Goal: Entertainment & Leisure: Consume media (video, audio)

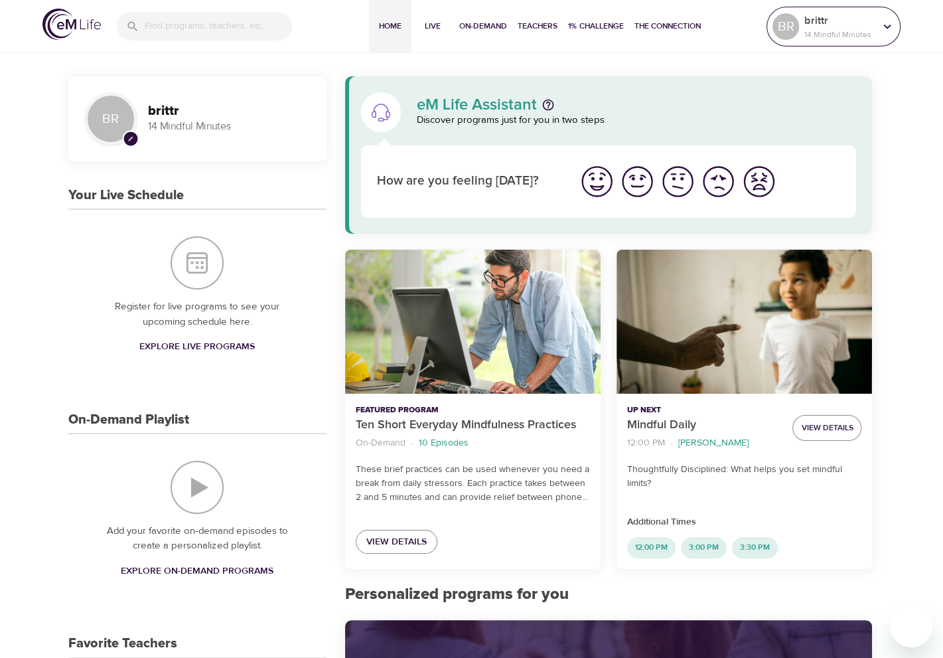
click at [891, 29] on icon at bounding box center [887, 26] width 15 height 15
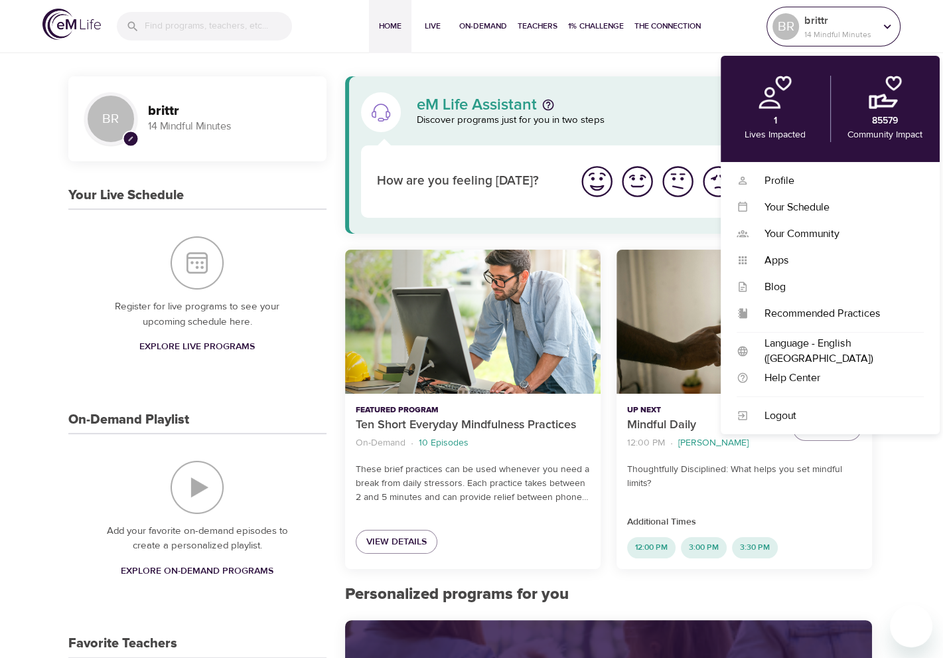
click at [891, 29] on icon at bounding box center [887, 26] width 15 height 15
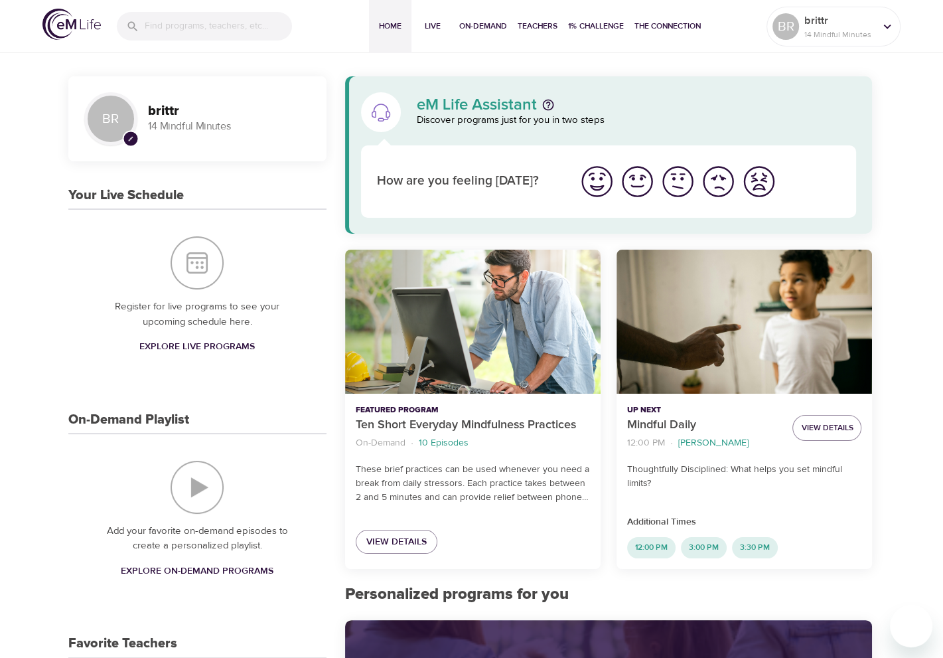
click at [123, 137] on span "pencil" at bounding box center [130, 139] width 17 height 17
click at [435, 25] on span "Live" at bounding box center [433, 26] width 32 height 14
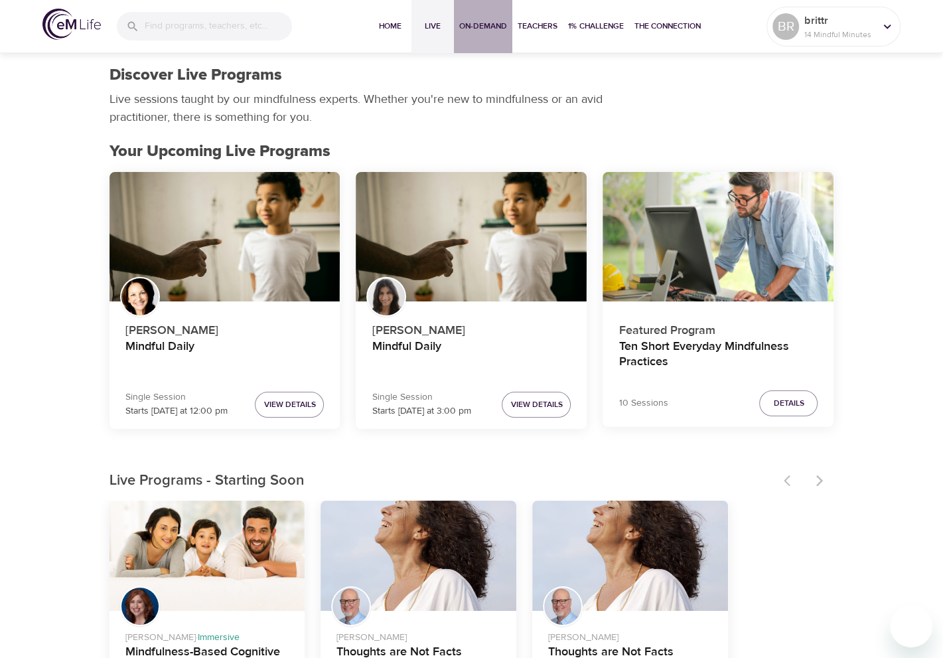
click at [476, 29] on span "On-Demand" at bounding box center [483, 26] width 48 height 14
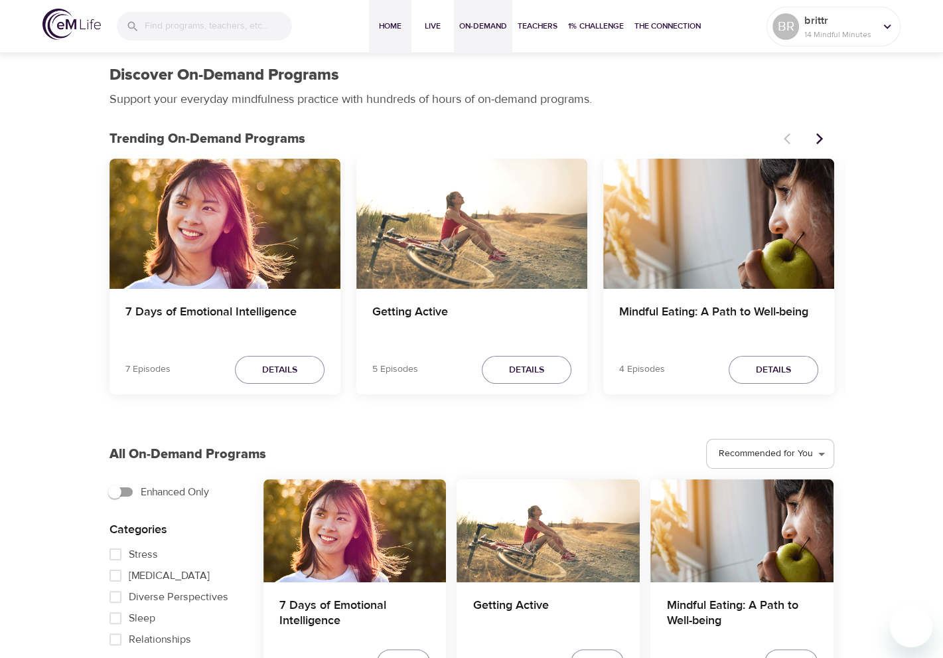
click at [392, 29] on span "Home" at bounding box center [390, 26] width 32 height 14
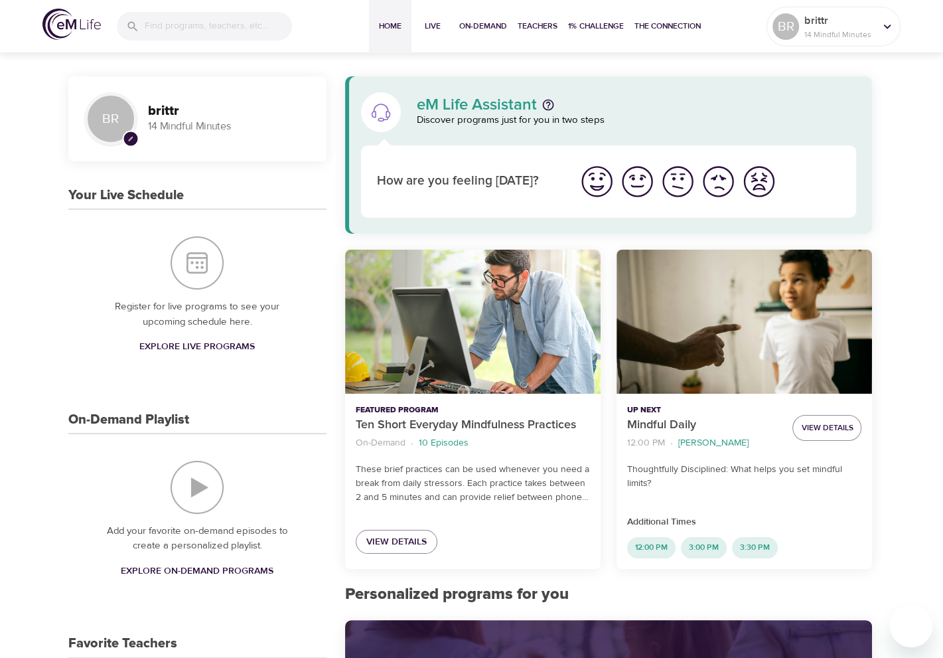
click at [207, 343] on span "Explore Live Programs" at bounding box center [196, 346] width 115 height 17
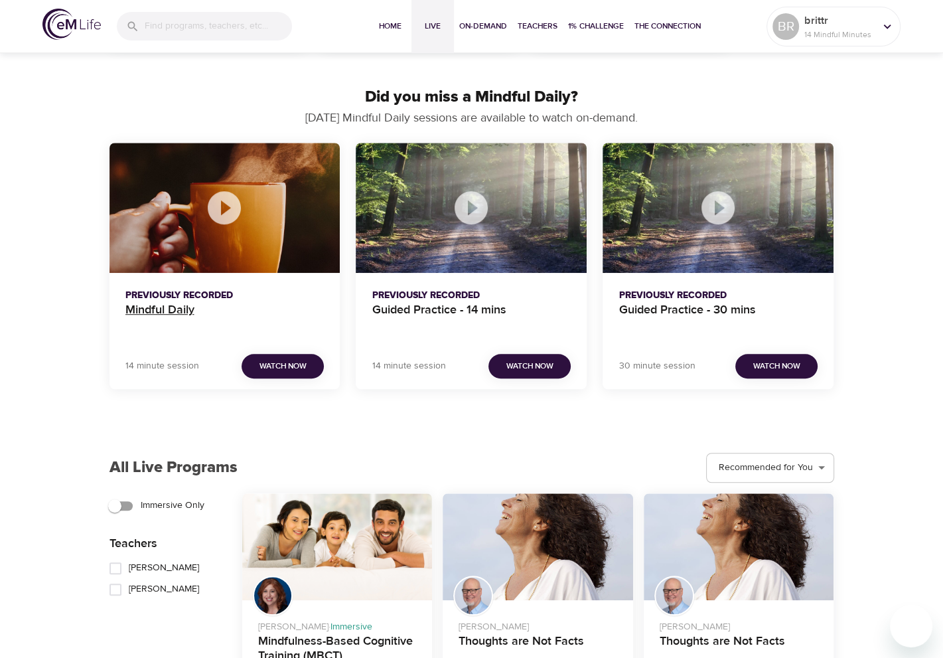
scroll to position [664, 0]
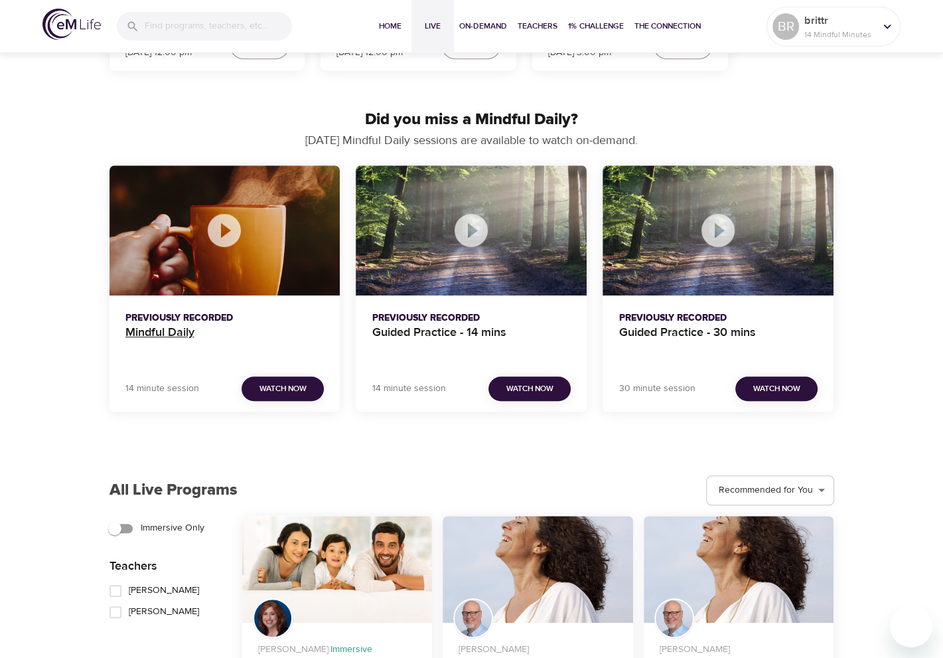
click at [181, 333] on h4 "Mindful Daily" at bounding box center [224, 341] width 199 height 32
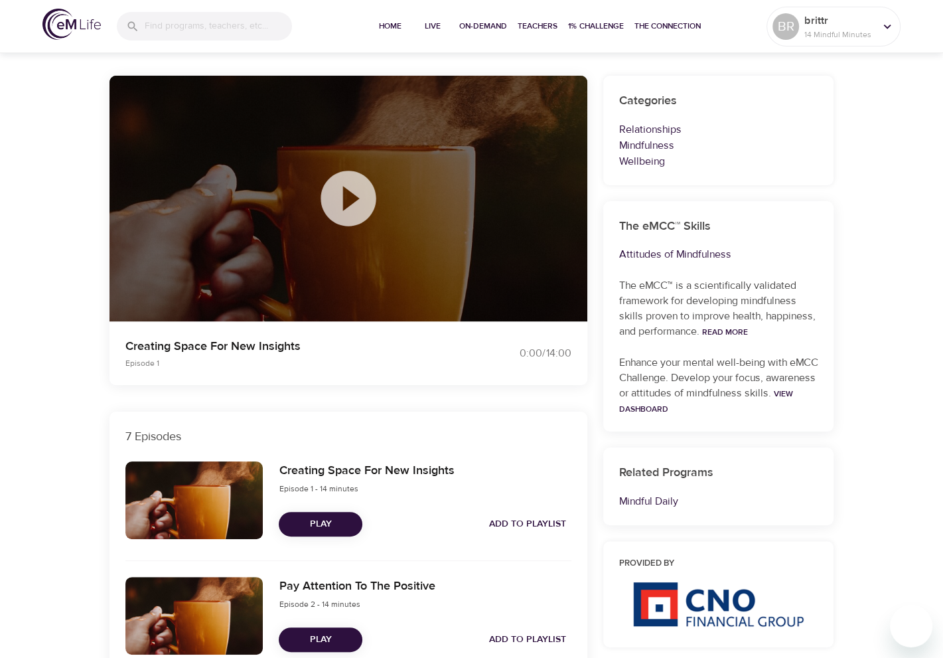
scroll to position [265, 0]
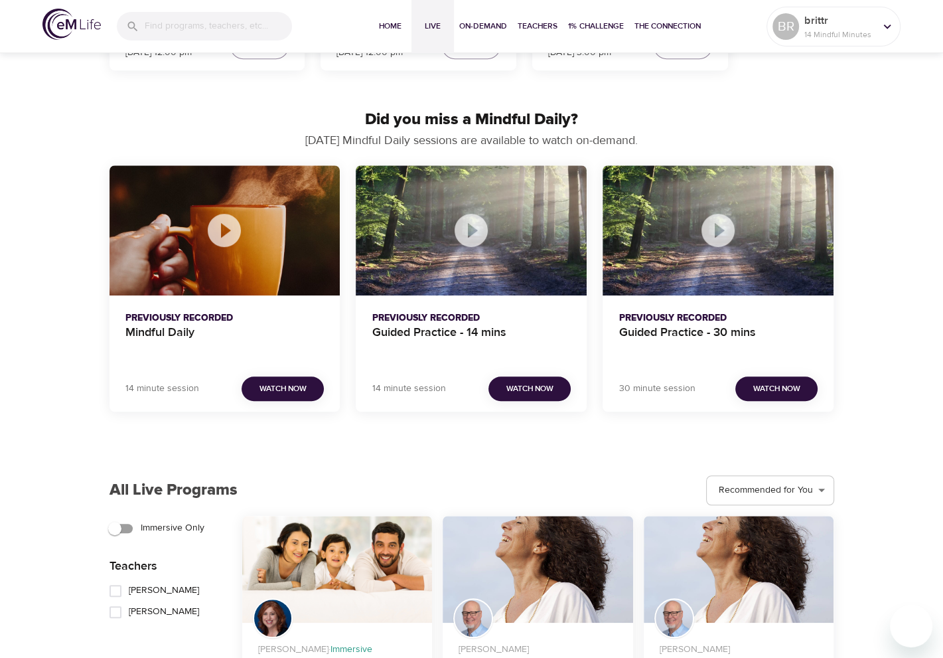
scroll to position [666, 0]
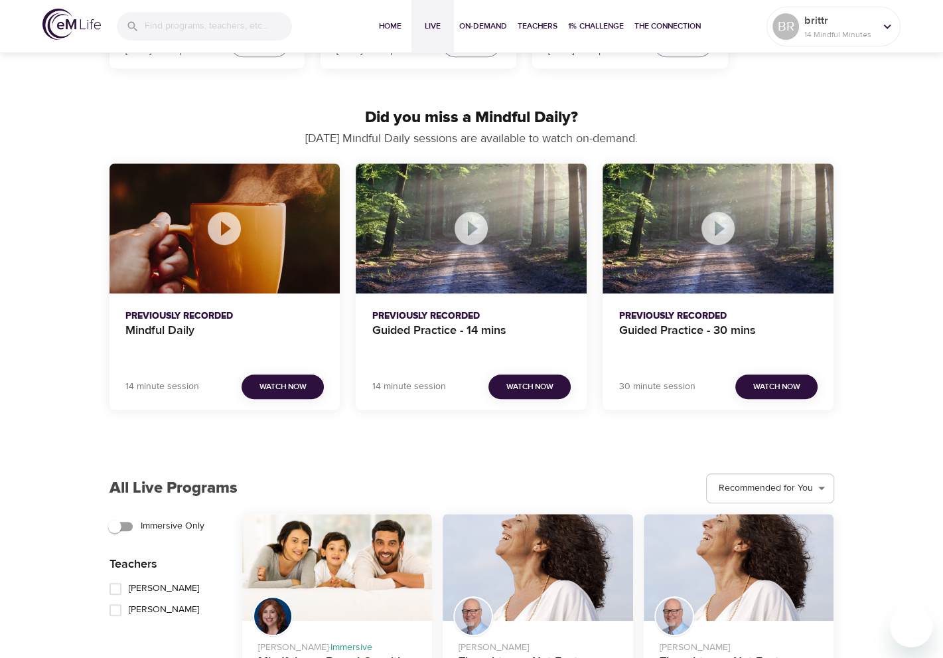
click at [271, 388] on span "Watch Now" at bounding box center [283, 387] width 47 height 14
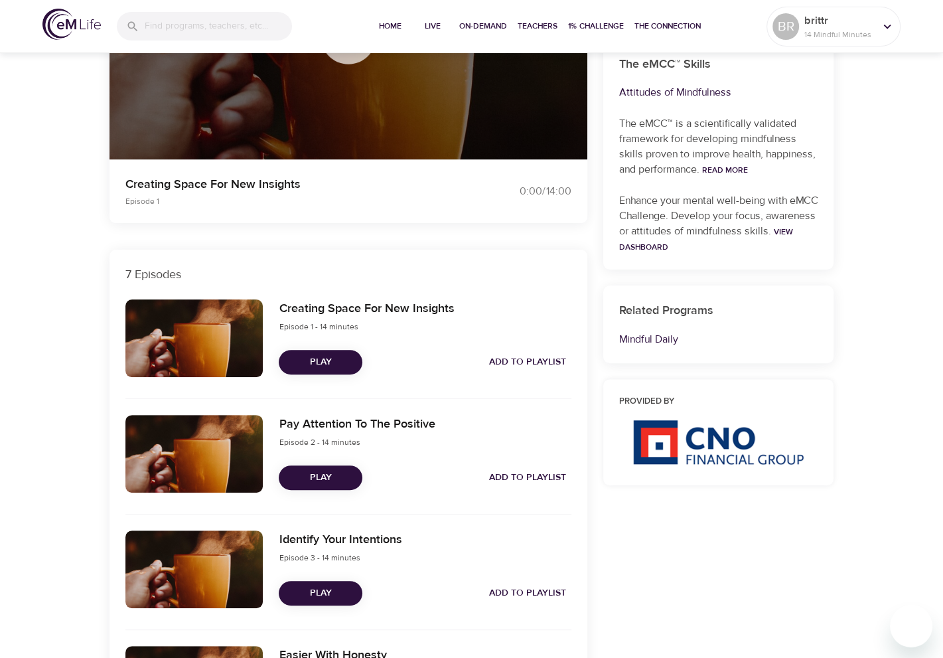
scroll to position [265, 0]
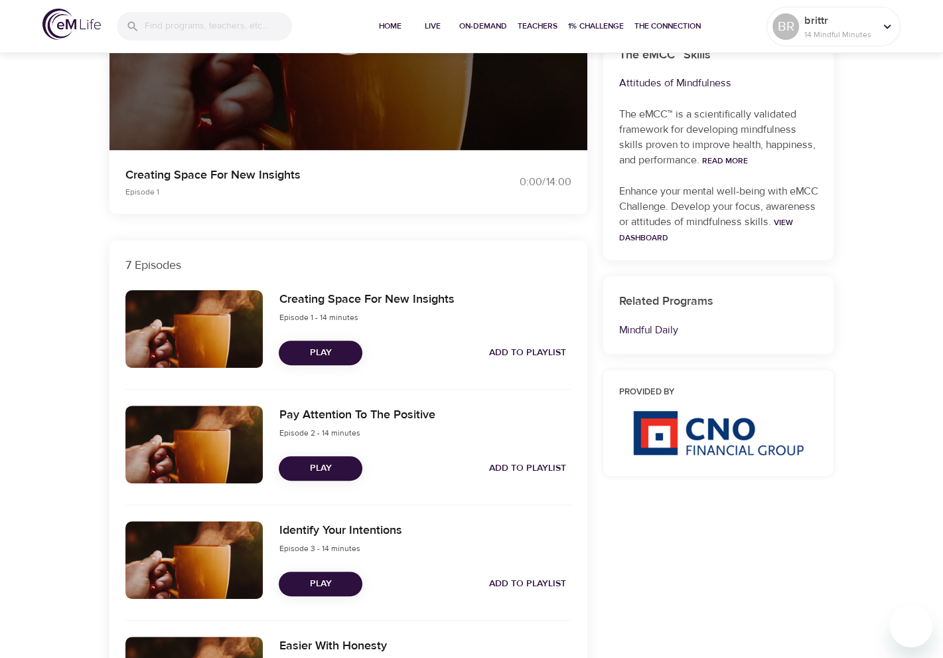
click at [321, 350] on span "Play" at bounding box center [320, 352] width 62 height 17
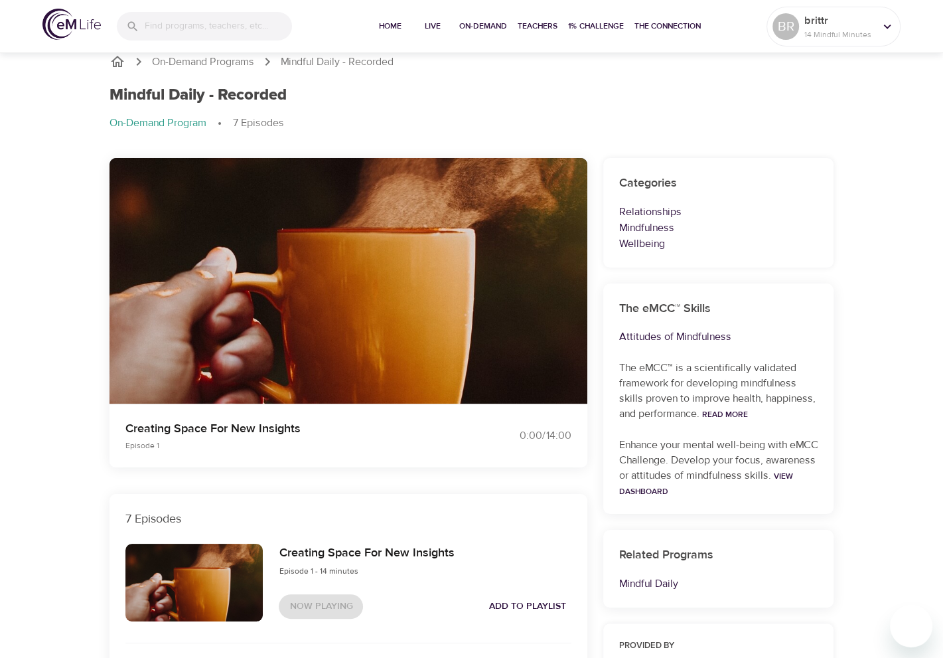
scroll to position [0, 0]
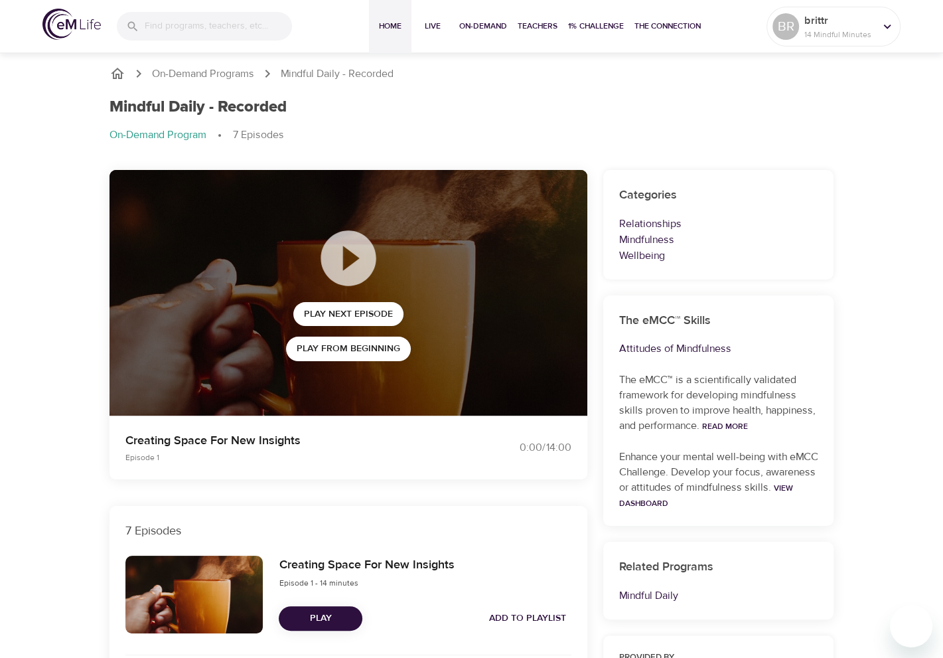
click at [385, 24] on span "Home" at bounding box center [390, 26] width 32 height 14
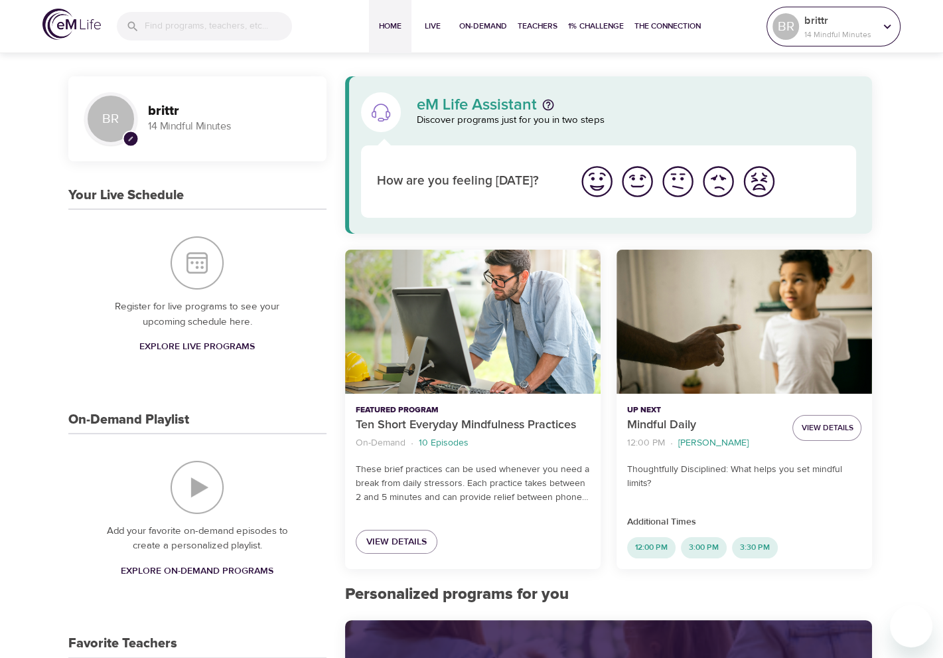
click at [882, 23] on icon at bounding box center [887, 26] width 15 height 15
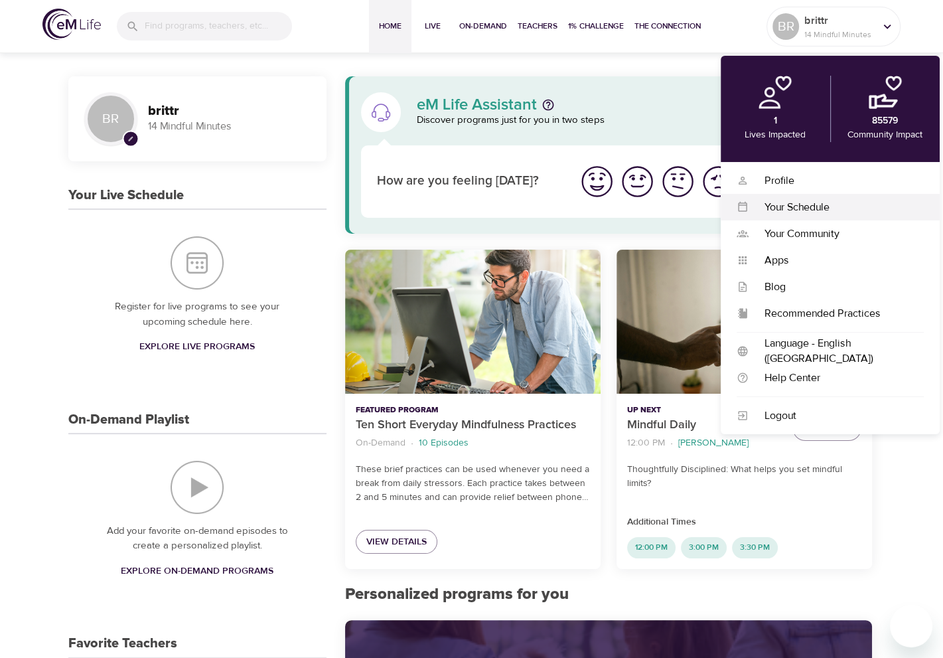
click at [825, 211] on div "Your Schedule" at bounding box center [836, 207] width 175 height 15
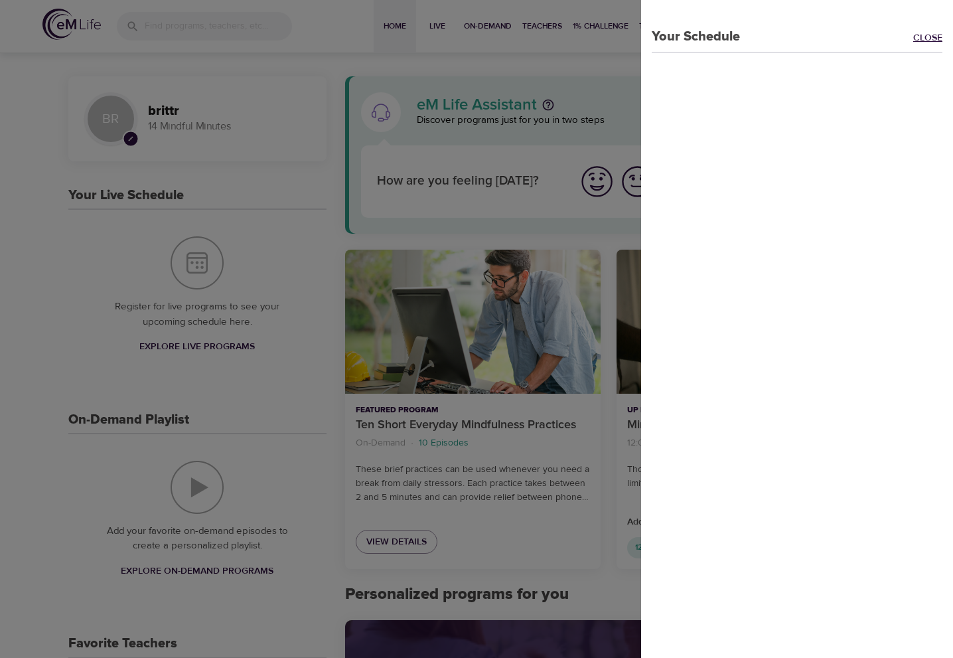
click at [920, 43] on link "Close" at bounding box center [933, 38] width 40 height 15
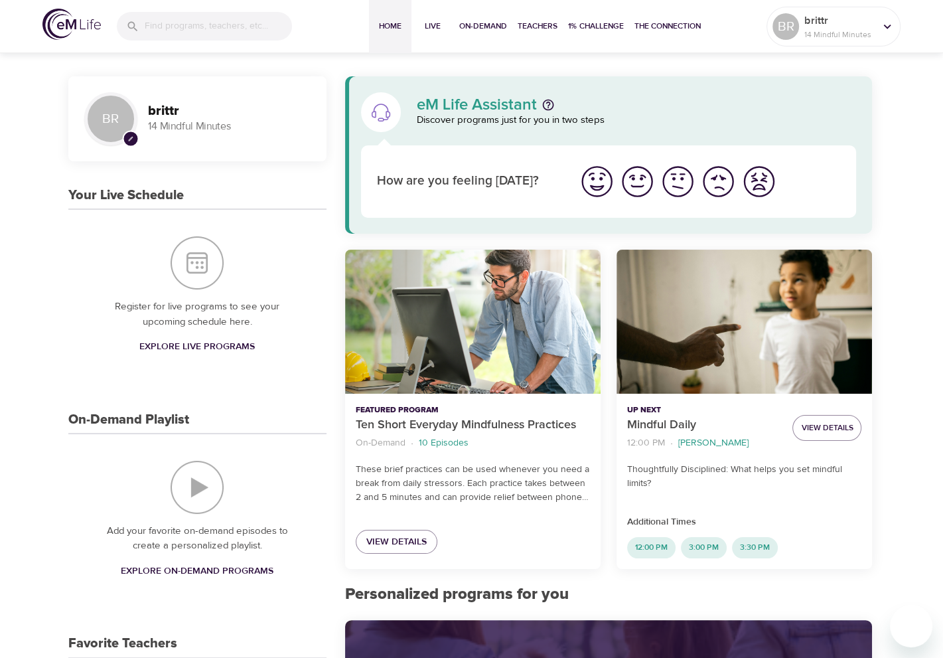
click at [183, 347] on span "Explore Live Programs" at bounding box center [196, 346] width 115 height 17
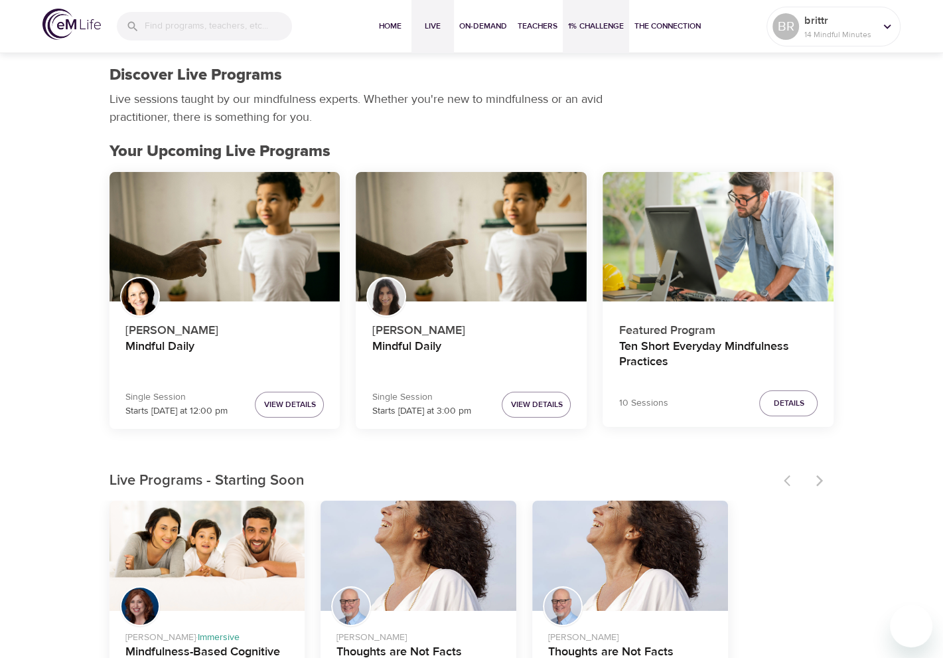
click at [588, 36] on button "1% Challenge" at bounding box center [596, 26] width 66 height 53
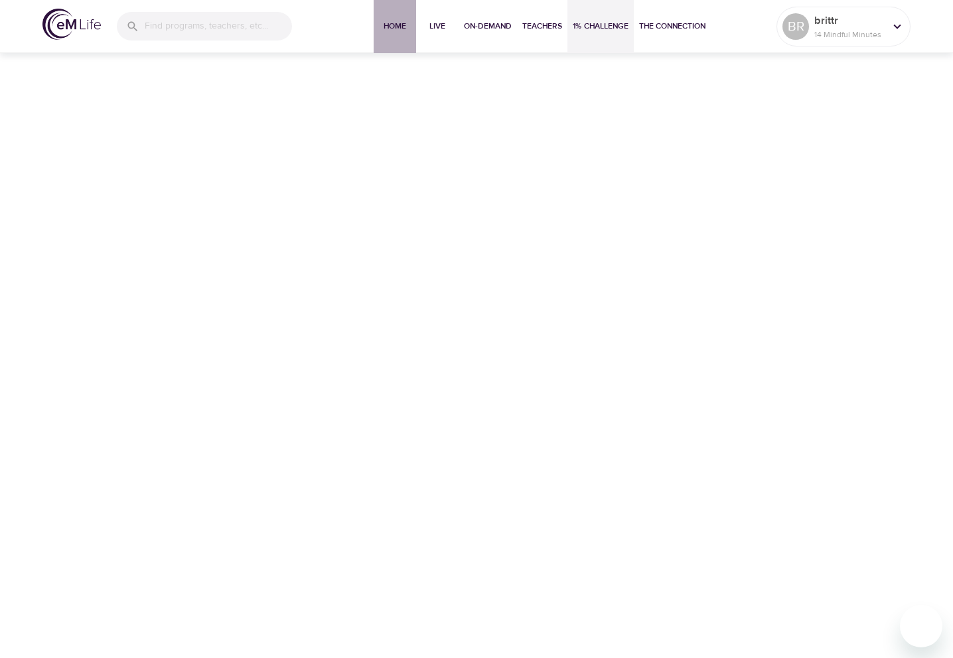
click at [393, 33] on button "Home" at bounding box center [395, 26] width 42 height 53
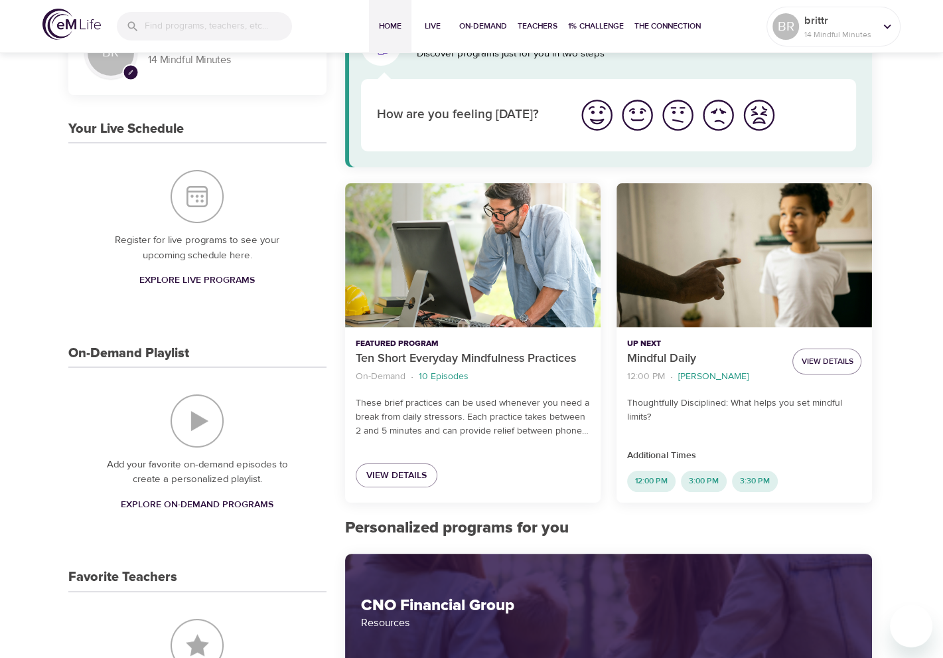
click at [188, 504] on span "Explore On-Demand Programs" at bounding box center [197, 504] width 153 height 17
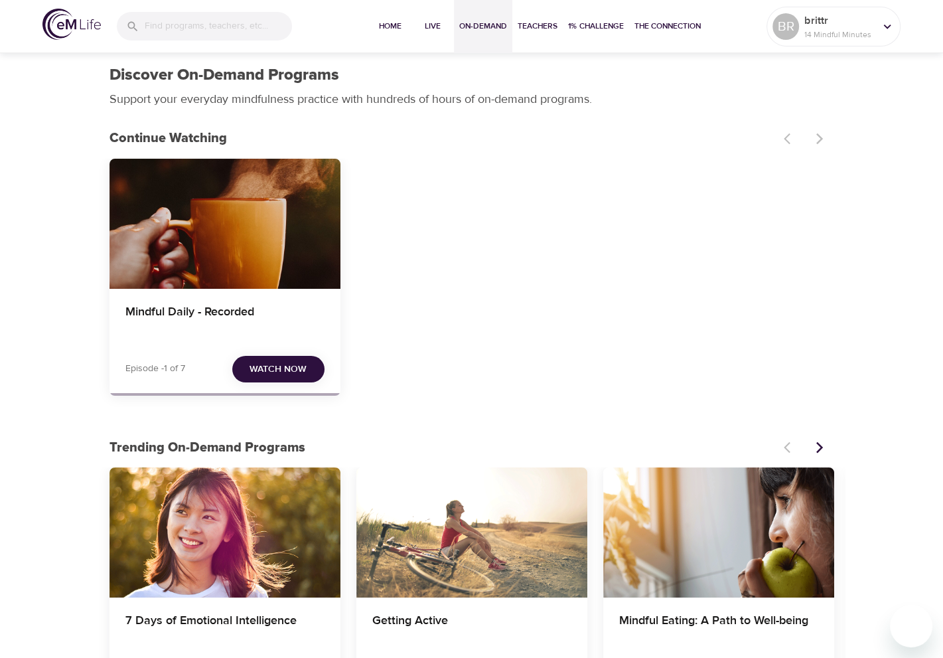
click at [149, 343] on div "Mindful Daily - Recorded" at bounding box center [225, 321] width 231 height 64
click at [175, 312] on h4 "Mindful Daily - Recorded" at bounding box center [224, 321] width 199 height 32
